Goal: Task Accomplishment & Management: Manage account settings

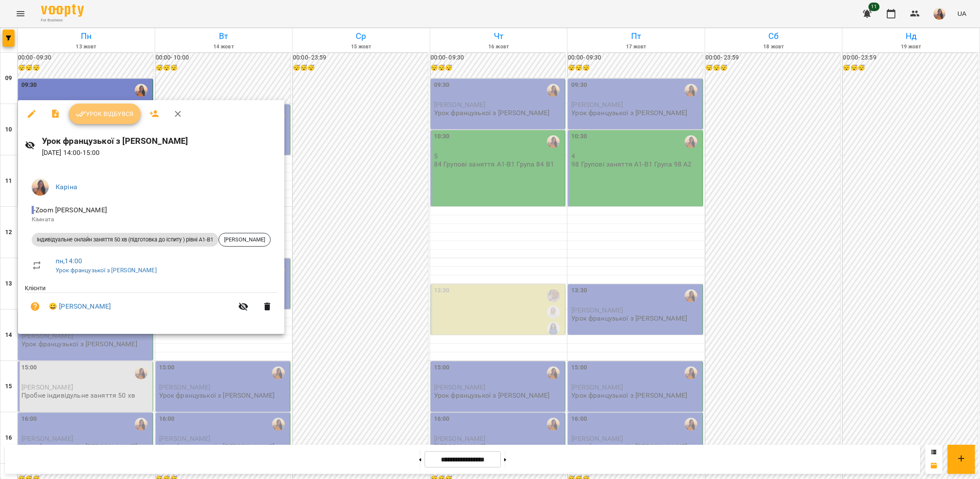
click at [109, 111] on span "Урок відбувся" at bounding box center [105, 114] width 58 height 10
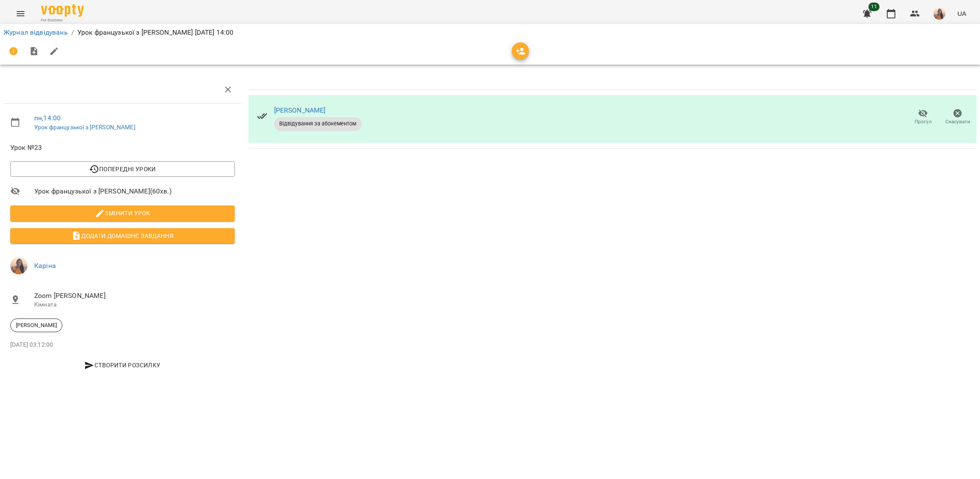
click at [19, 6] on button "Menu" at bounding box center [20, 13] width 21 height 21
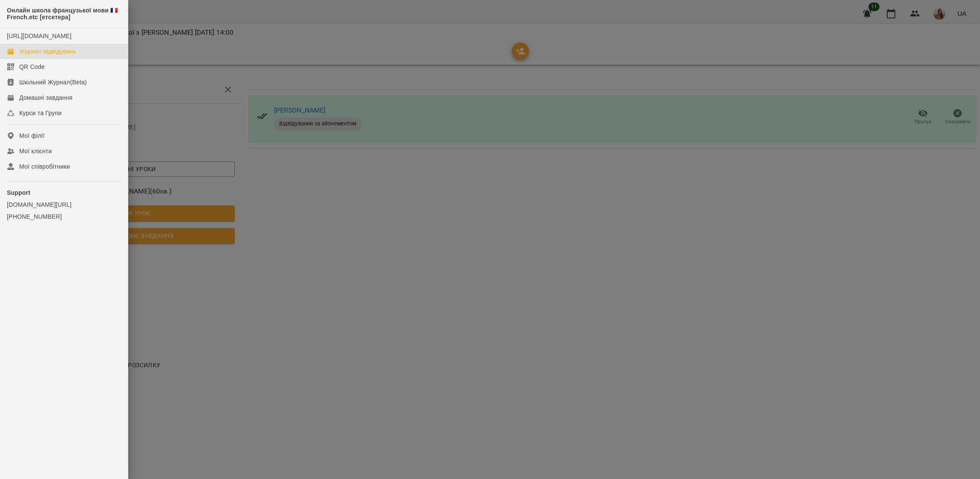
click at [53, 56] on div "Журнал відвідувань" at bounding box center [47, 51] width 57 height 9
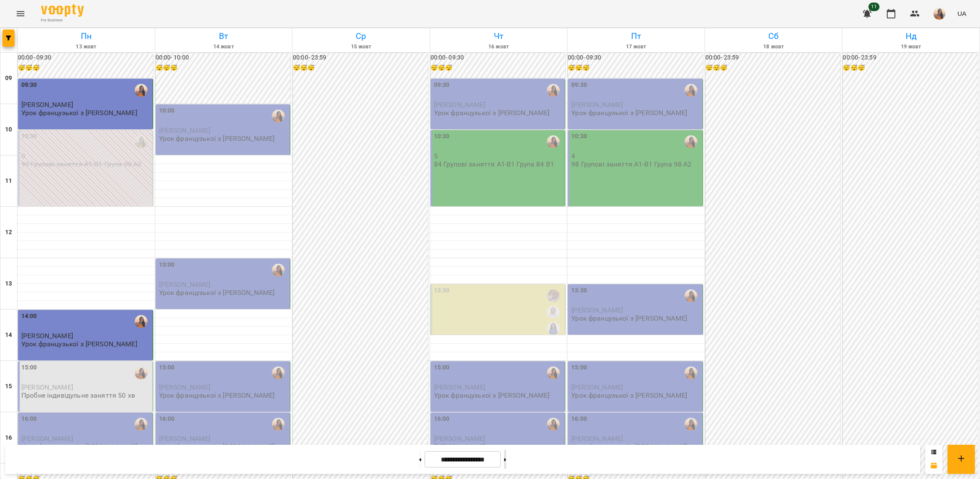
click at [506, 454] on button at bounding box center [505, 459] width 2 height 19
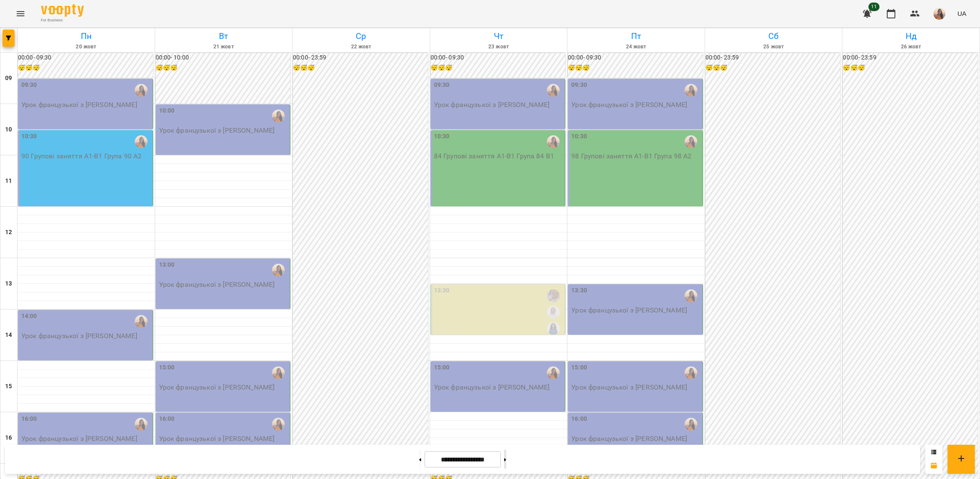
click at [506, 464] on button at bounding box center [505, 459] width 2 height 19
click at [419, 460] on button at bounding box center [420, 459] width 2 height 19
type input "**********"
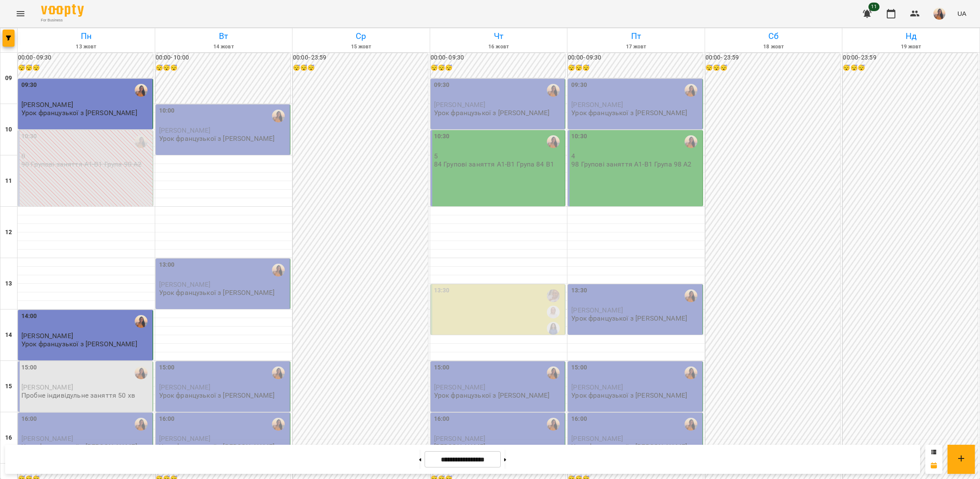
click at [944, 17] on img "button" at bounding box center [940, 14] width 12 height 12
click at [944, 33] on span "Каріна" at bounding box center [944, 32] width 54 height 10
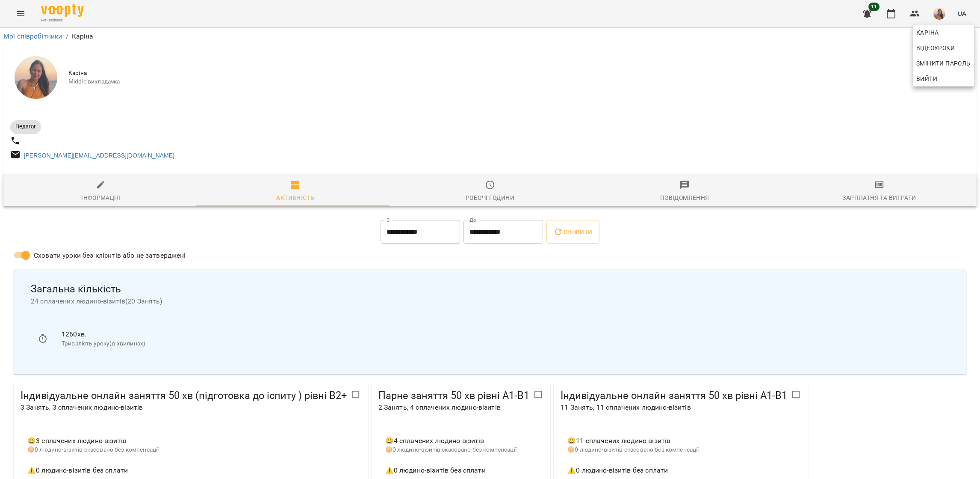
click at [34, 38] on div at bounding box center [490, 239] width 980 height 479
click at [33, 36] on link "Мої співробітники" at bounding box center [32, 36] width 59 height 8
